Goal: Task Accomplishment & Management: Manage account settings

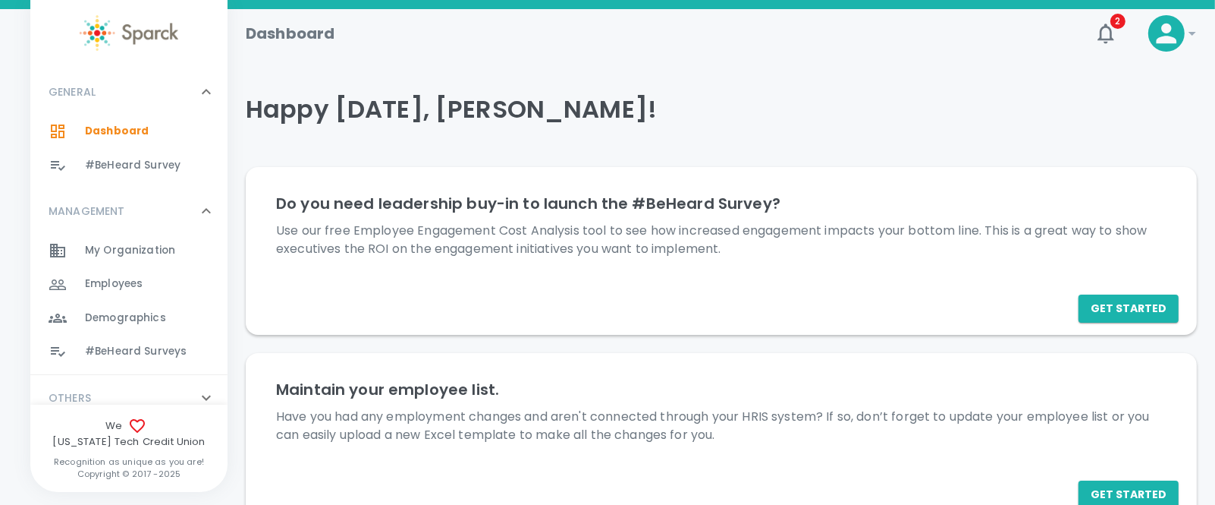
click at [125, 345] on span "#BeHeard Surveys" at bounding box center [136, 351] width 102 height 15
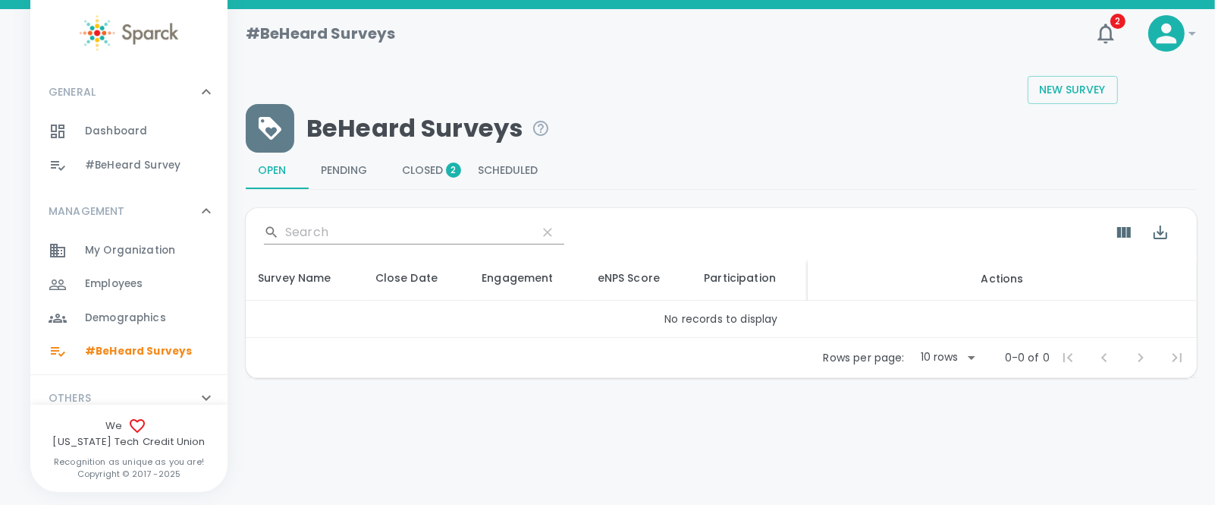
click at [424, 168] on span "Closed 2" at bounding box center [428, 171] width 52 height 14
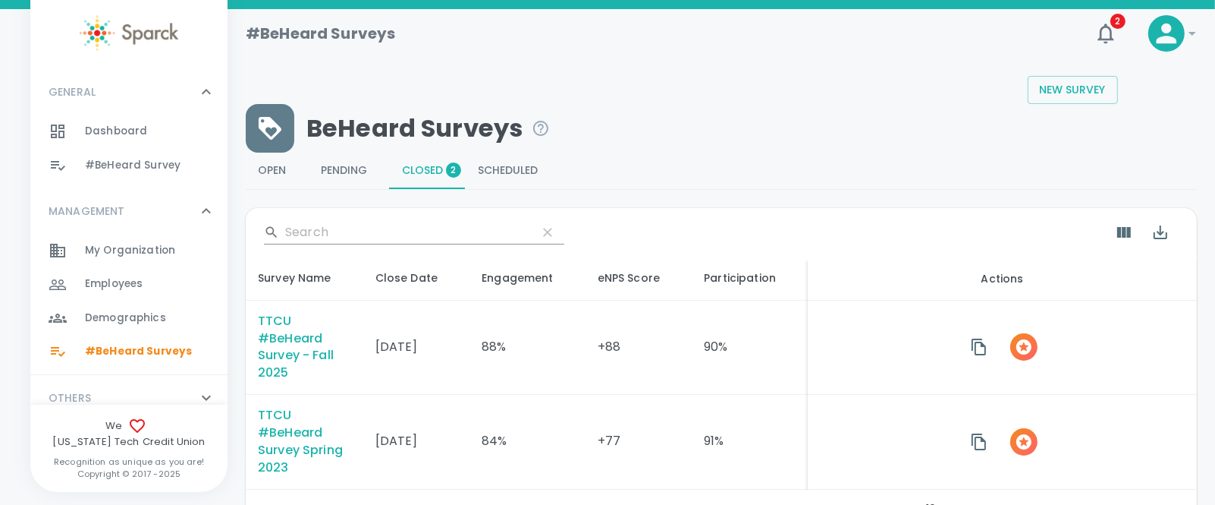
click at [120, 278] on span "Employees" at bounding box center [114, 283] width 58 height 15
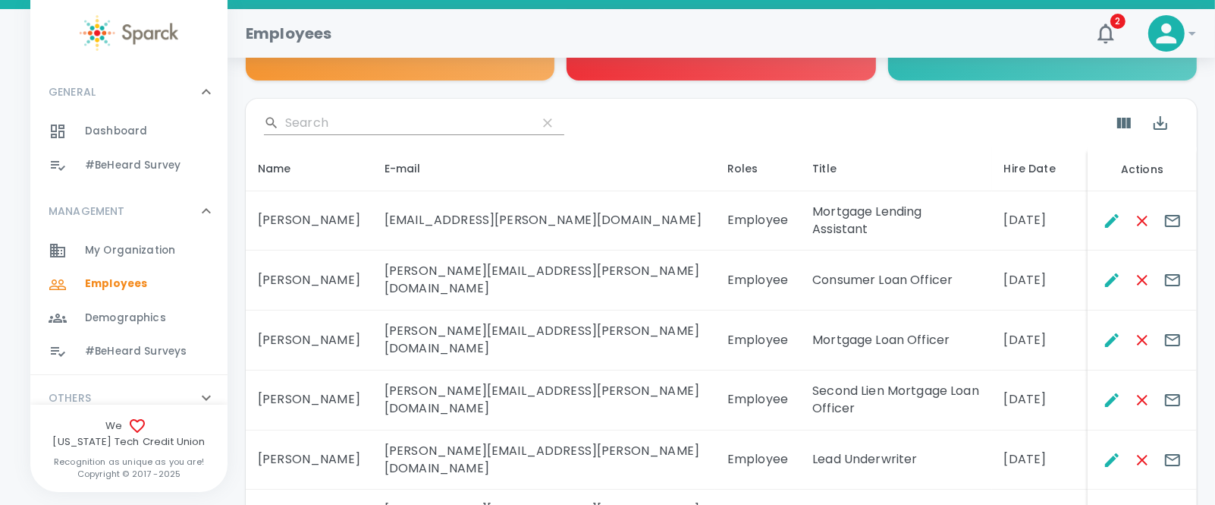
scroll to position [229, 0]
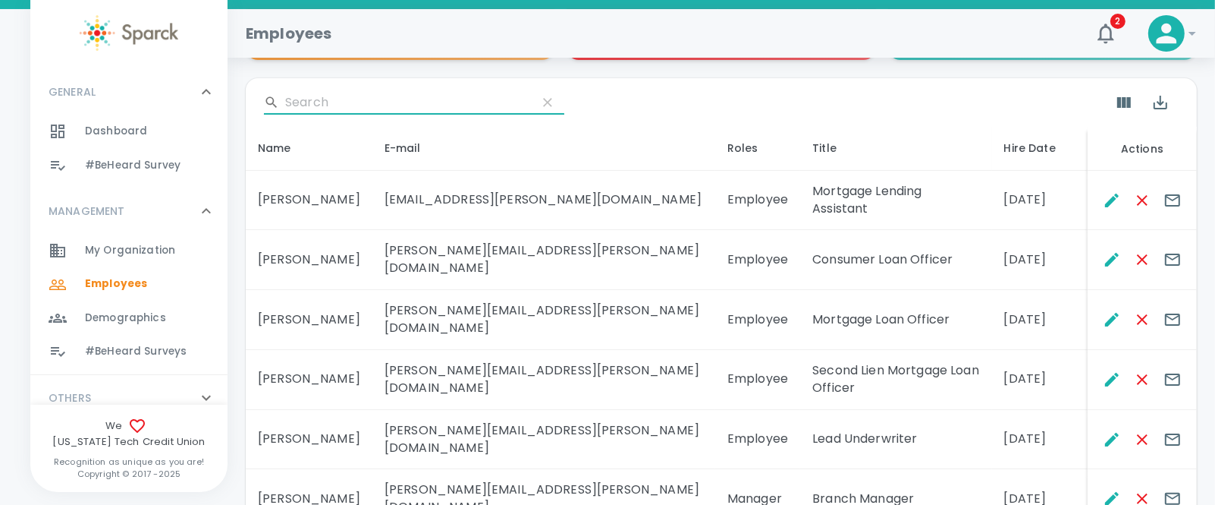
click at [297, 97] on input "Search" at bounding box center [405, 102] width 240 height 24
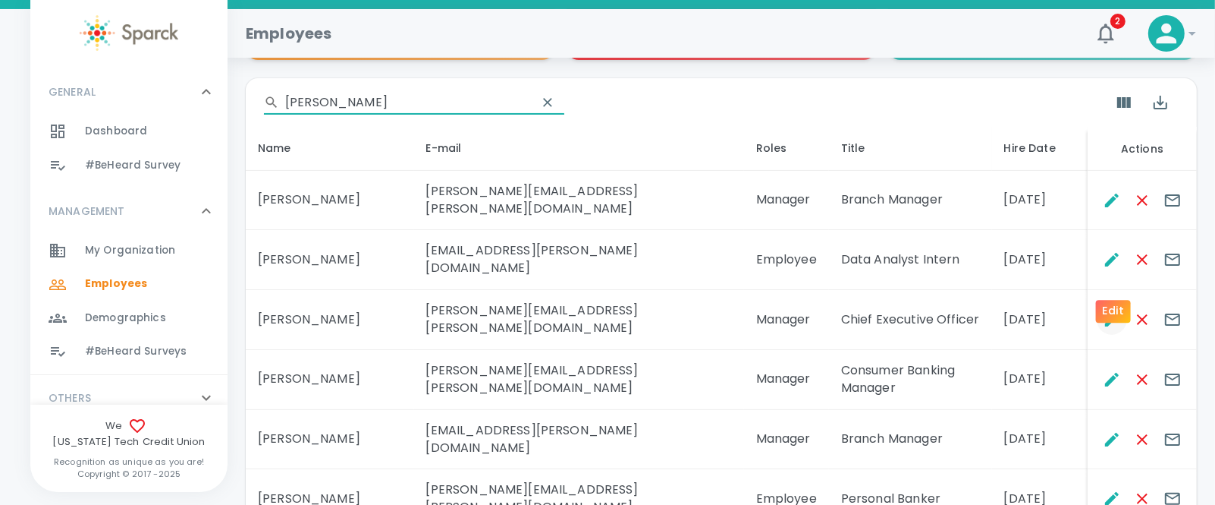
type input "[PERSON_NAME]"
click at [1115, 313] on icon "Edit" at bounding box center [1112, 320] width 14 height 14
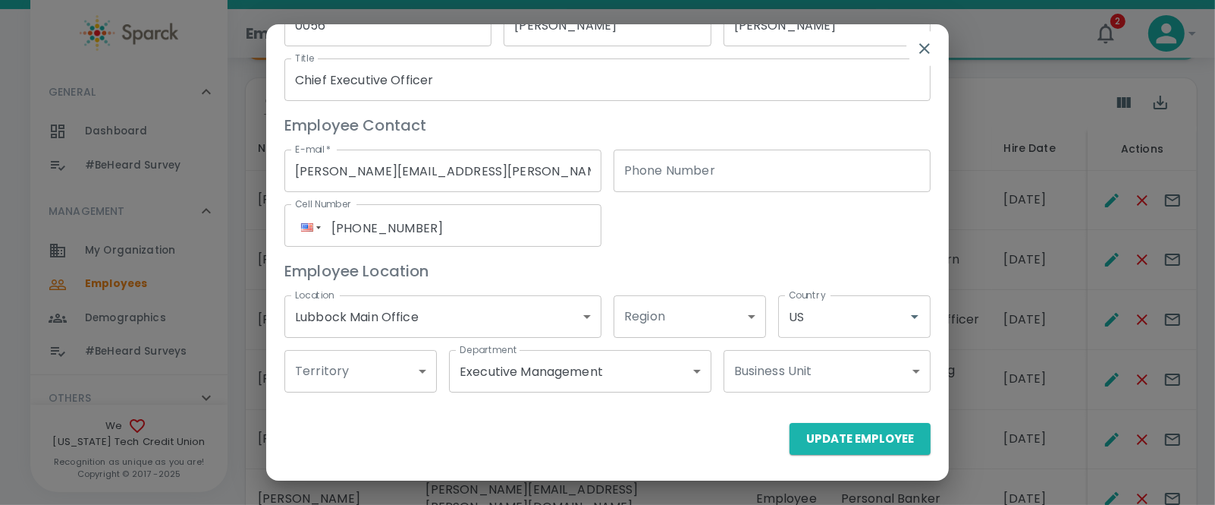
scroll to position [0, 0]
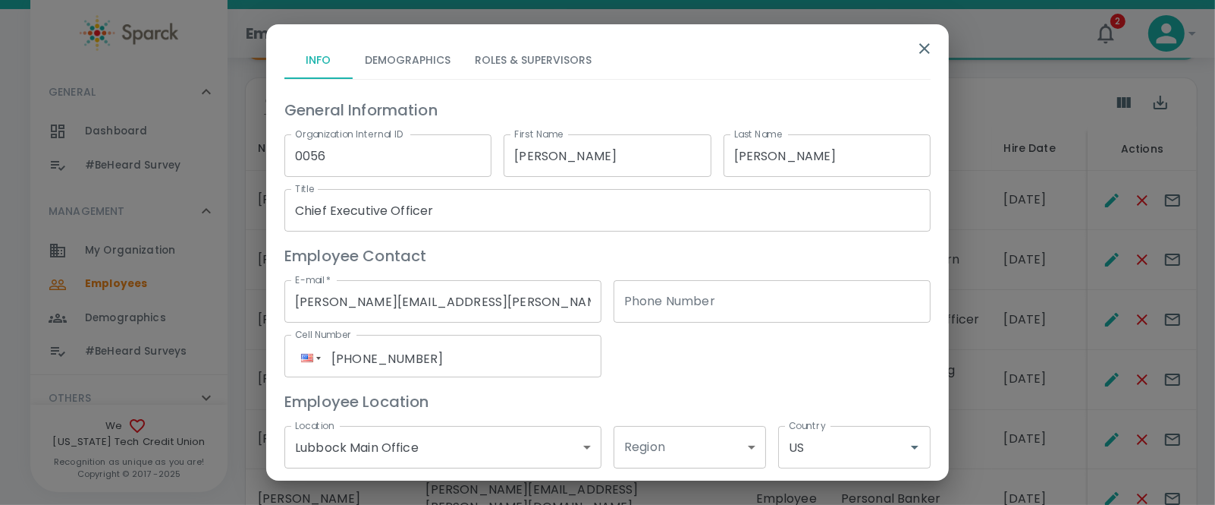
click at [527, 64] on button "Roles & Supervisors" at bounding box center [533, 60] width 141 height 36
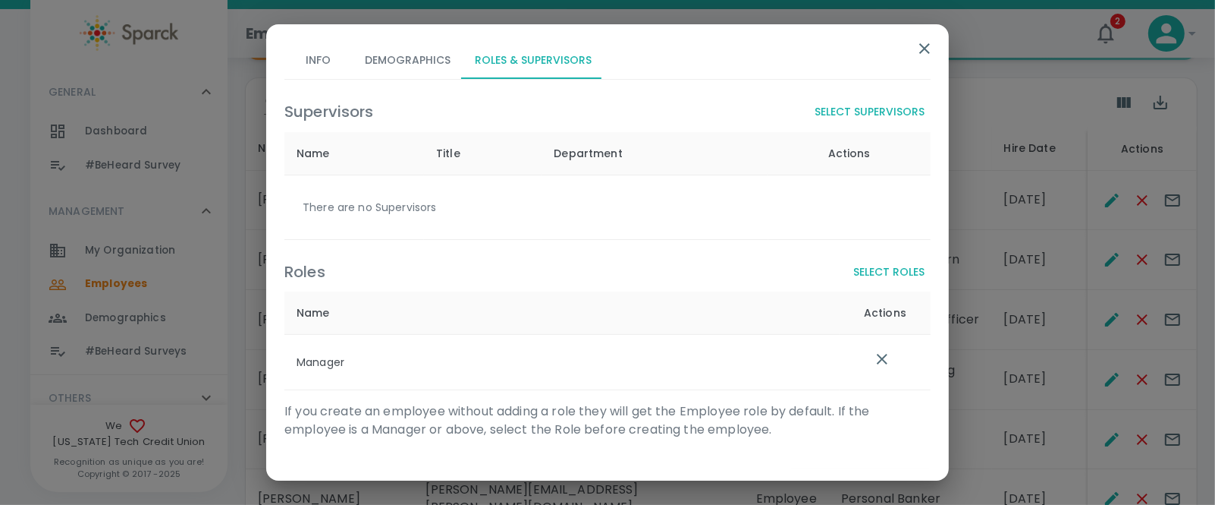
click at [323, 61] on button "Info" at bounding box center [319, 60] width 68 height 36
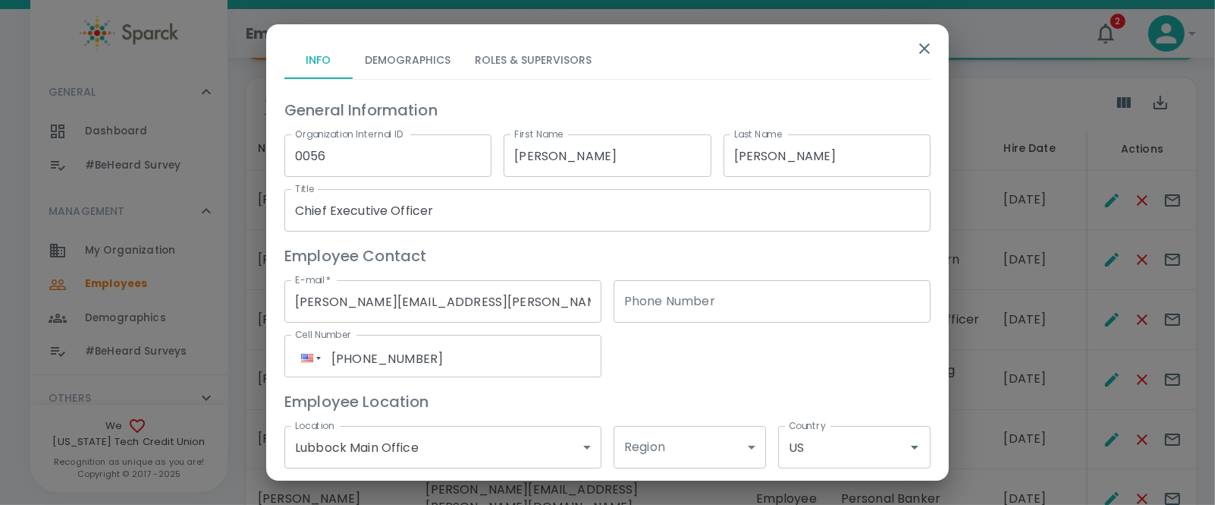
click at [929, 46] on icon "button" at bounding box center [925, 48] width 18 height 18
